Goal: Task Accomplishment & Management: Manage account settings

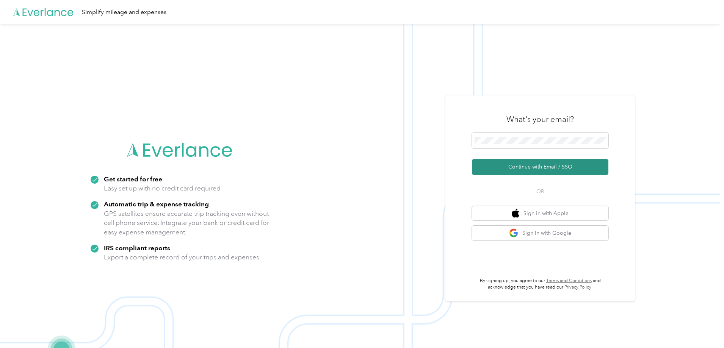
click at [540, 169] on button "Continue with Email / SSO" at bounding box center [540, 167] width 136 height 16
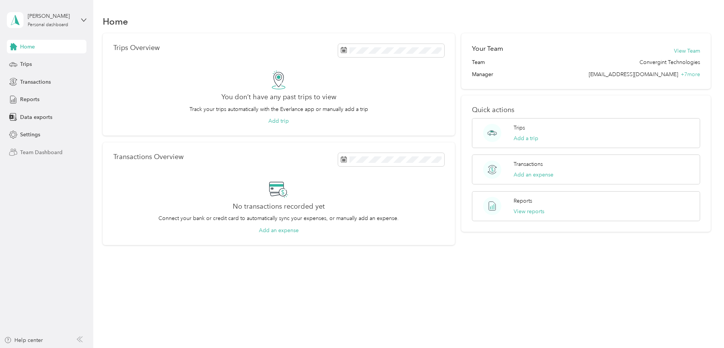
click at [28, 155] on span "Team Dashboard" at bounding box center [41, 153] width 42 height 8
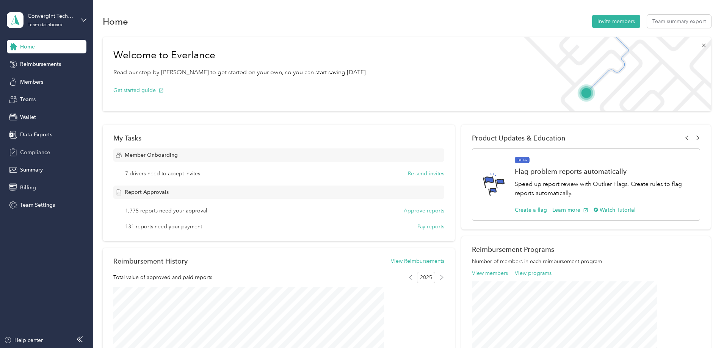
click at [34, 152] on span "Compliance" at bounding box center [35, 153] width 30 height 8
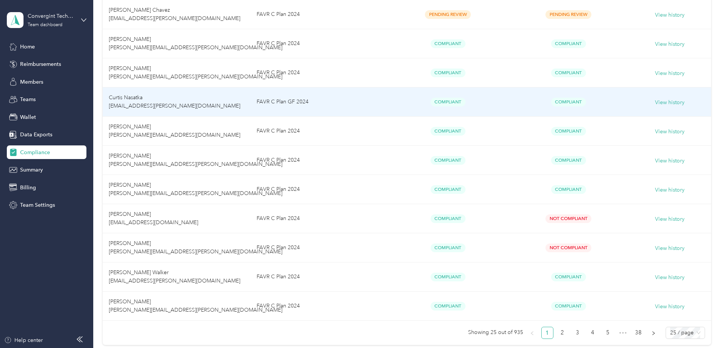
scroll to position [582, 0]
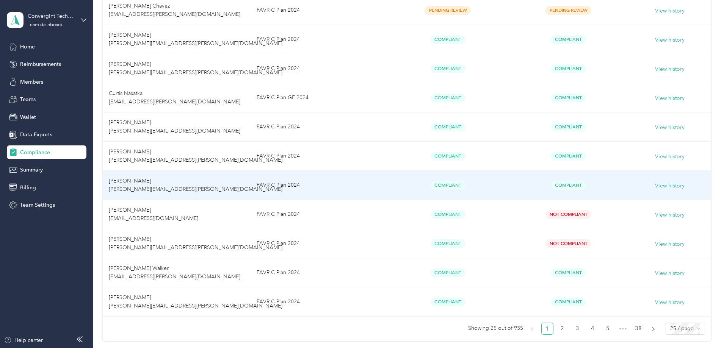
click at [181, 189] on span "Lorenzo Zamorano lorenzo.zamorano@convergint.com" at bounding box center [196, 185] width 174 height 15
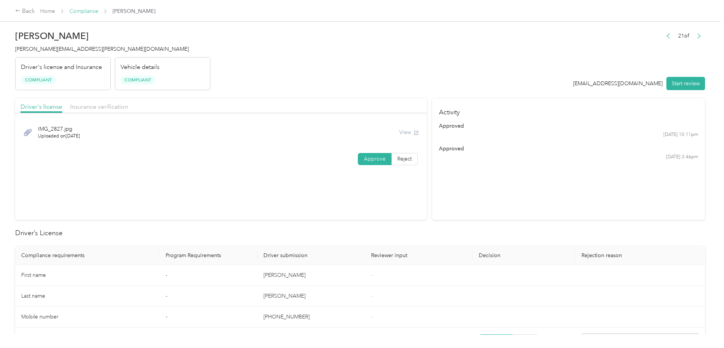
click at [98, 9] on link "Compliance" at bounding box center [83, 11] width 29 height 6
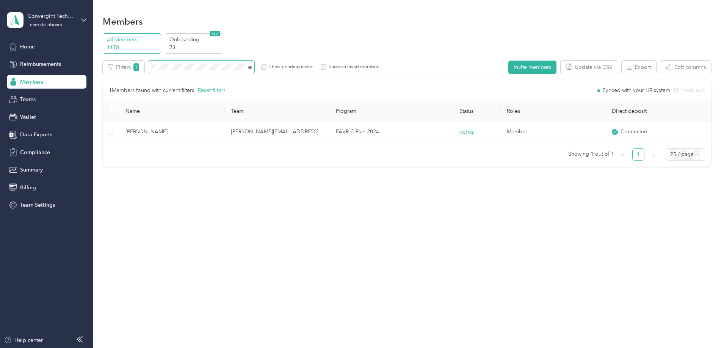
click at [252, 68] on icon at bounding box center [249, 67] width 3 height 3
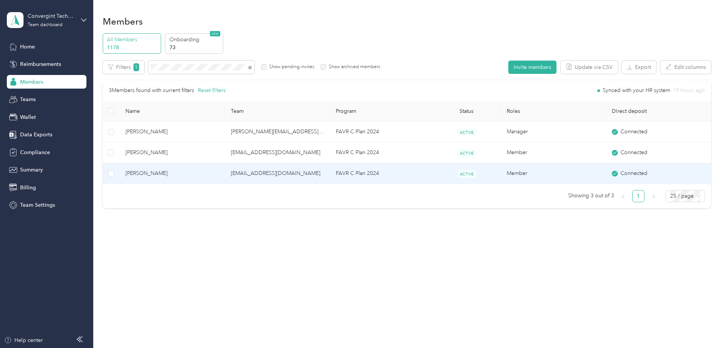
click at [281, 175] on td "[EMAIL_ADDRESS][DOMAIN_NAME]" at bounding box center [277, 173] width 105 height 21
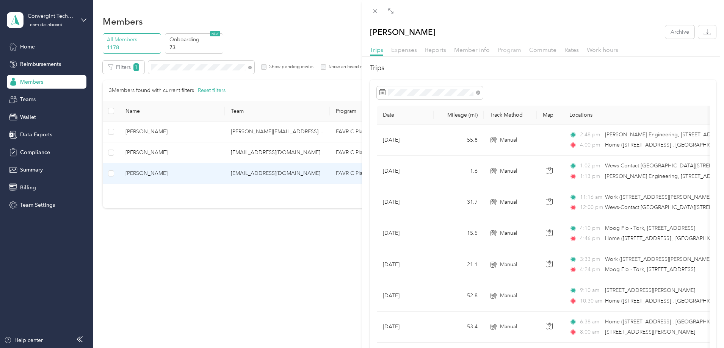
click at [505, 48] on span "Program" at bounding box center [510, 49] width 24 height 7
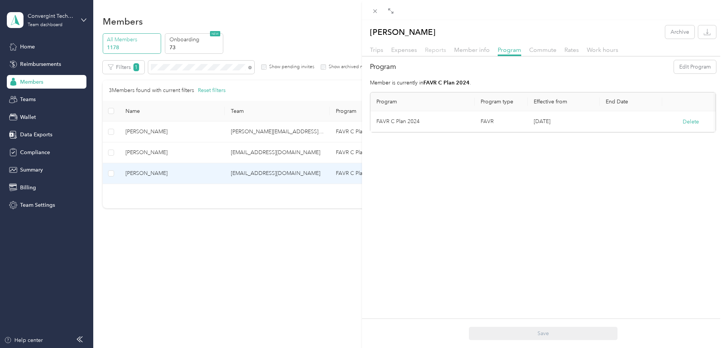
click at [439, 49] on span "Reports" at bounding box center [435, 49] width 21 height 7
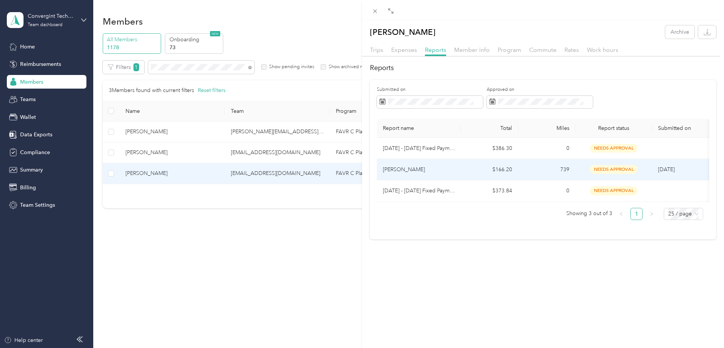
click at [445, 167] on p "[PERSON_NAME]" at bounding box center [419, 170] width 72 height 8
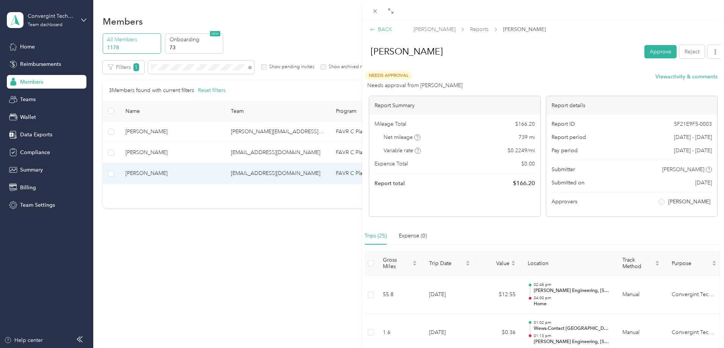
click at [384, 31] on div "BACK" at bounding box center [381, 29] width 22 height 8
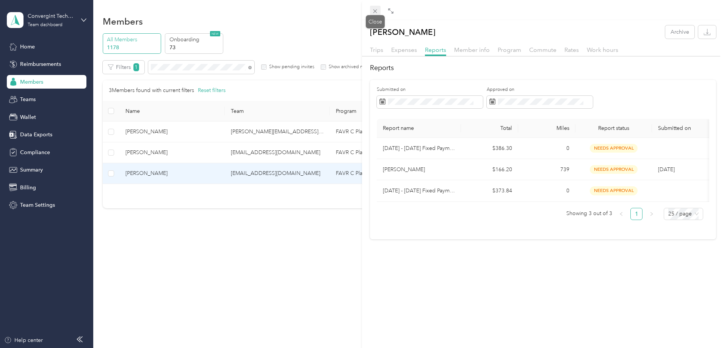
click at [378, 11] on icon at bounding box center [375, 11] width 6 height 6
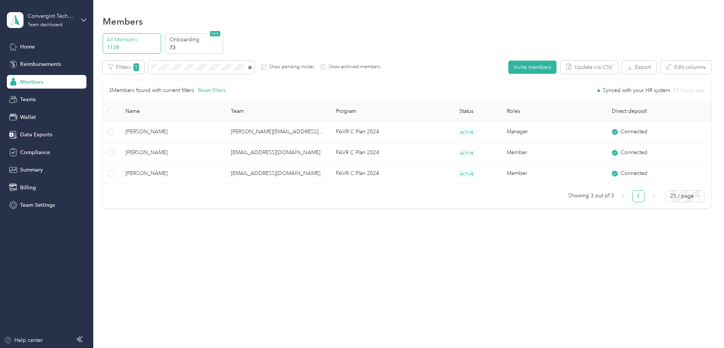
click at [252, 68] on icon at bounding box center [249, 67] width 3 height 3
